Goal: Task Accomplishment & Management: Manage account settings

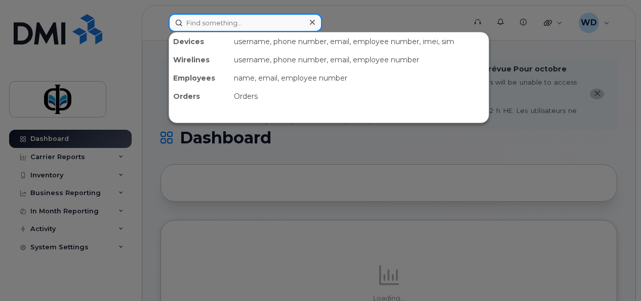
click at [247, 24] on input at bounding box center [245, 23] width 153 height 18
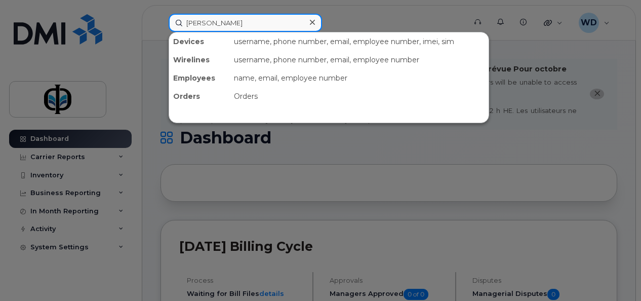
type input "Shanna"
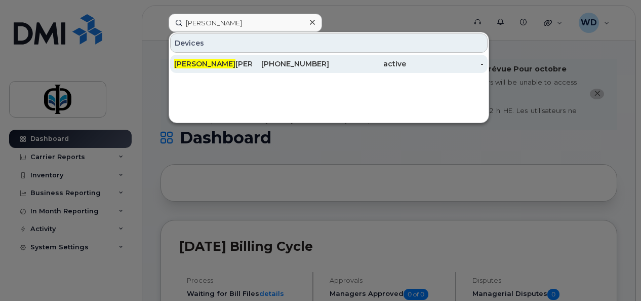
click at [230, 59] on div "Shanna Reichert" at bounding box center [212, 64] width 77 height 10
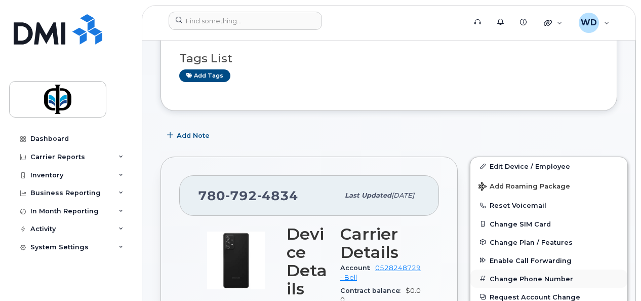
scroll to position [253, 0]
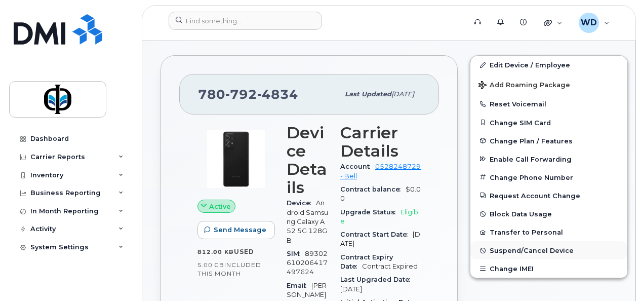
click at [532, 248] on span "Suspend/Cancel Device" at bounding box center [532, 251] width 84 height 8
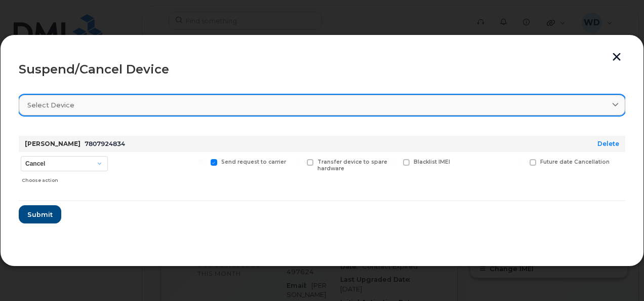
click at [60, 105] on span "Select device" at bounding box center [50, 105] width 47 height 10
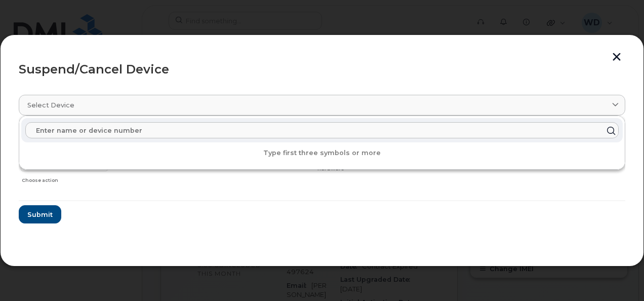
click at [77, 130] on input "text" at bounding box center [321, 130] width 593 height 16
click at [190, 216] on form "[PERSON_NAME] 7807924834 Delete Cancel Suspend - Extend Suspension Suspend - Re…" at bounding box center [322, 176] width 607 height 96
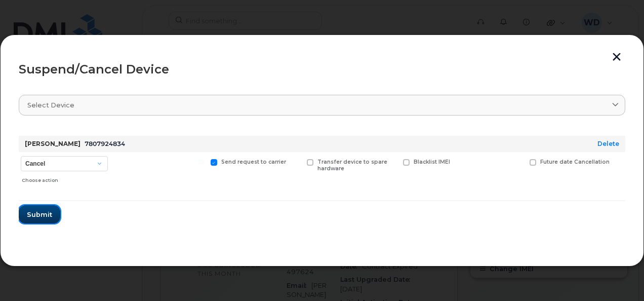
click at [51, 214] on button "Submit" at bounding box center [40, 214] width 42 height 18
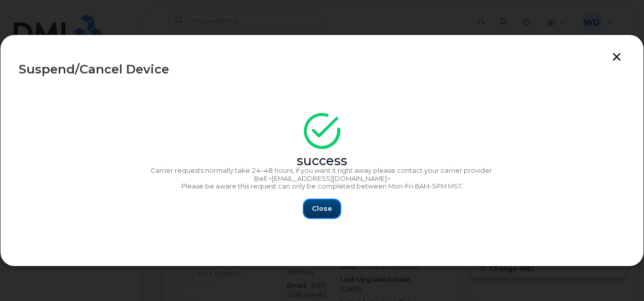
click at [313, 205] on span "Close" at bounding box center [322, 209] width 20 height 10
